Goal: Information Seeking & Learning: Learn about a topic

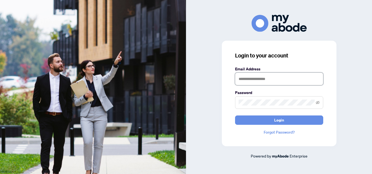
click at [266, 74] on input "text" at bounding box center [279, 79] width 88 height 13
click at [261, 77] on input "text" at bounding box center [279, 79] width 88 height 13
type input "**********"
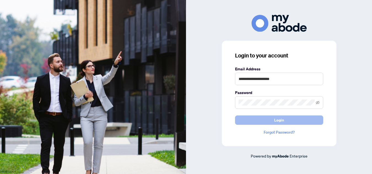
click at [293, 119] on button "Login" at bounding box center [279, 120] width 88 height 9
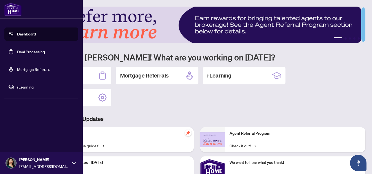
click at [26, 88] on span "rLearning" at bounding box center [45, 87] width 57 height 6
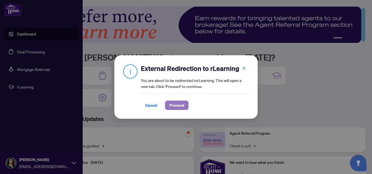
click at [180, 104] on span "Proceed" at bounding box center [176, 105] width 15 height 9
